Goal: Transaction & Acquisition: Subscribe to service/newsletter

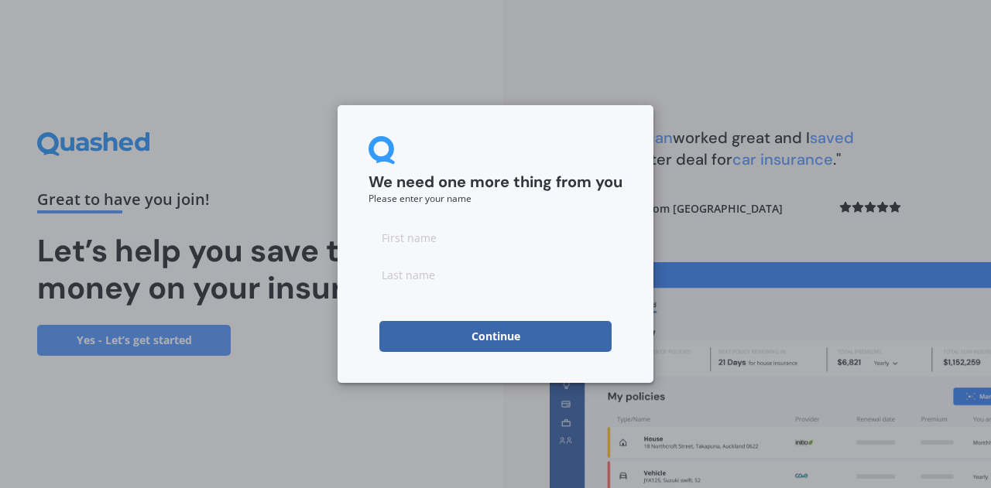
click at [470, 245] on input at bounding box center [495, 237] width 254 height 31
type input "[PERSON_NAME]"
type input "Ballantyne"
click at [443, 341] on button "Continue" at bounding box center [495, 336] width 232 height 31
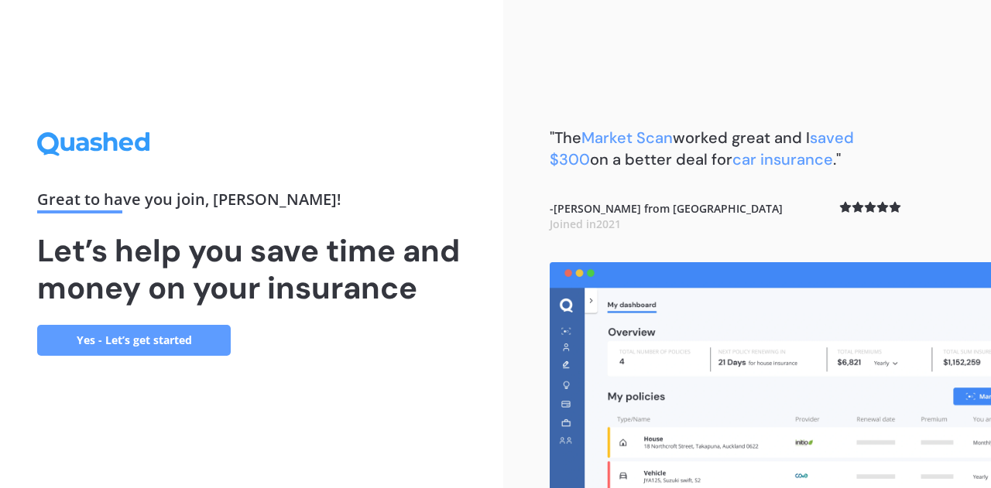
click at [146, 349] on link "Yes - Let’s get started" at bounding box center [134, 340] width 194 height 31
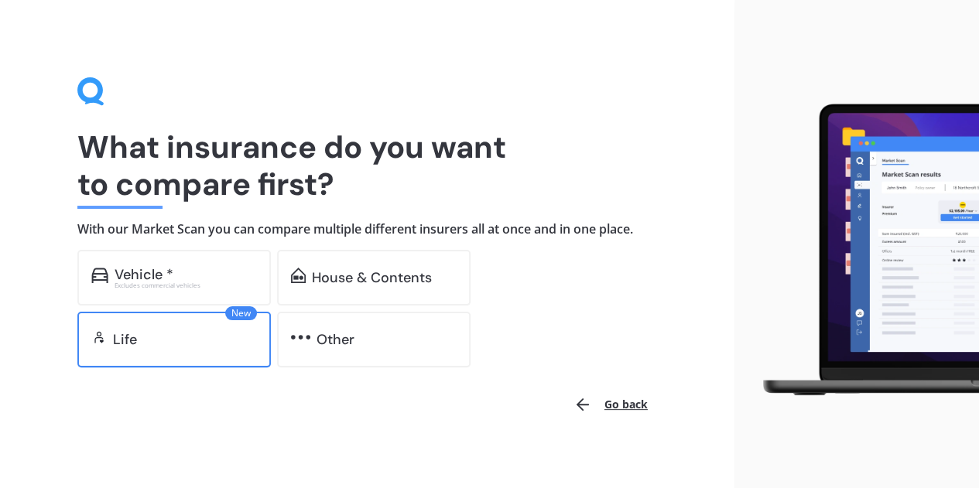
click at [155, 338] on div "Life" at bounding box center [185, 339] width 144 height 15
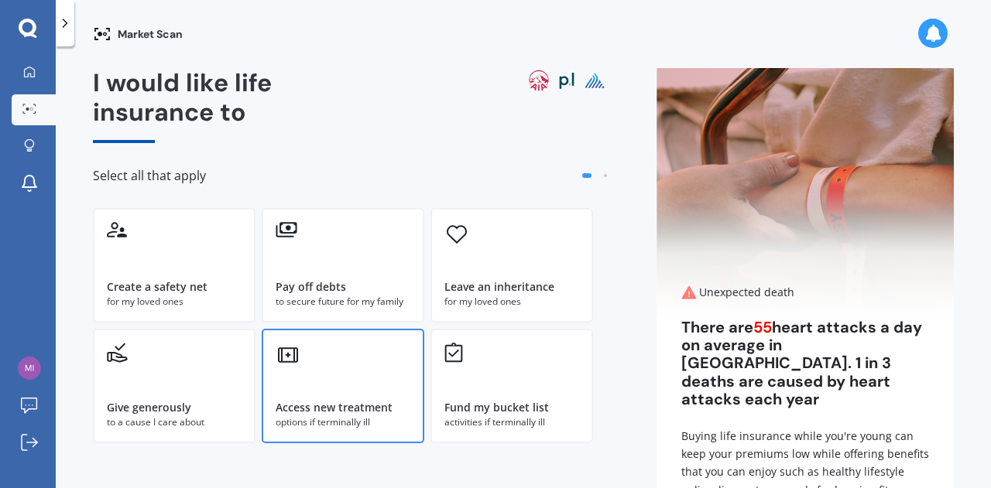
click at [299, 413] on div "Access new treatment" at bounding box center [334, 407] width 117 height 15
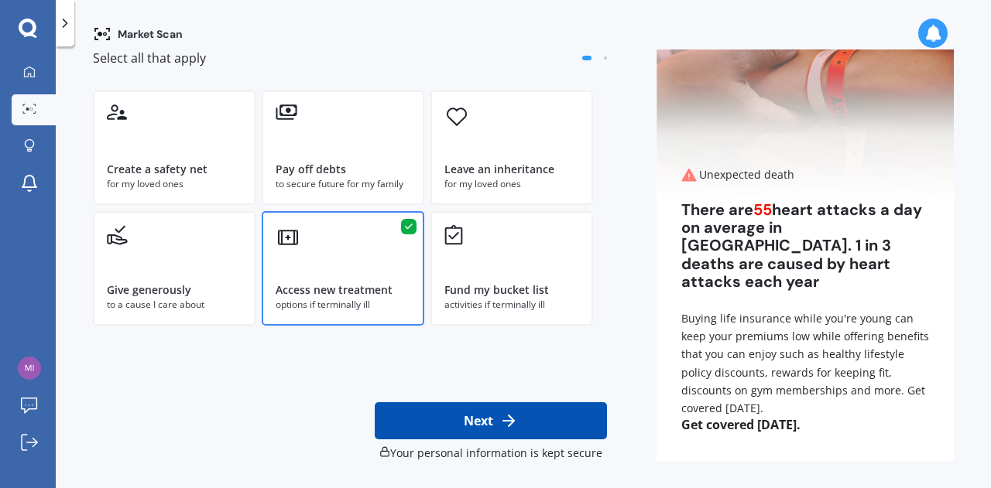
click at [523, 422] on button "Next" at bounding box center [491, 420] width 232 height 37
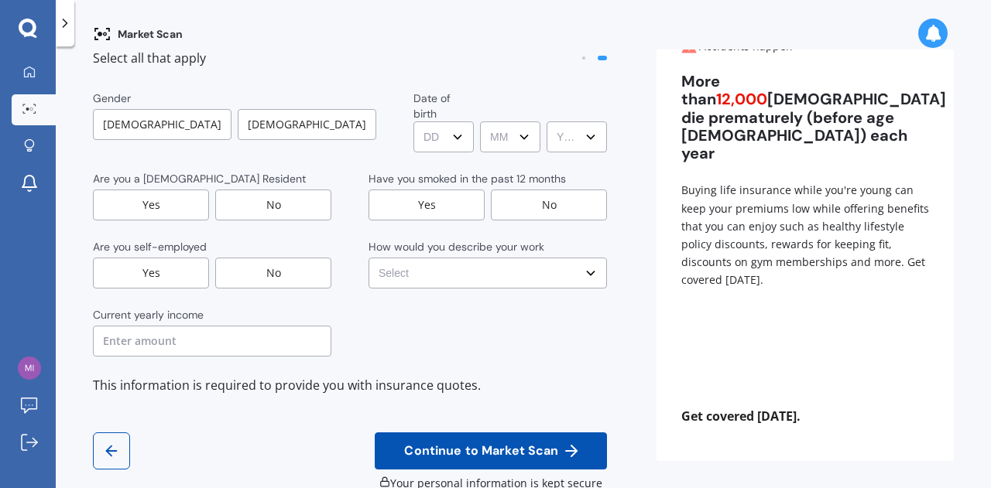
scroll to position [0, 0]
